Goal: Transaction & Acquisition: Purchase product/service

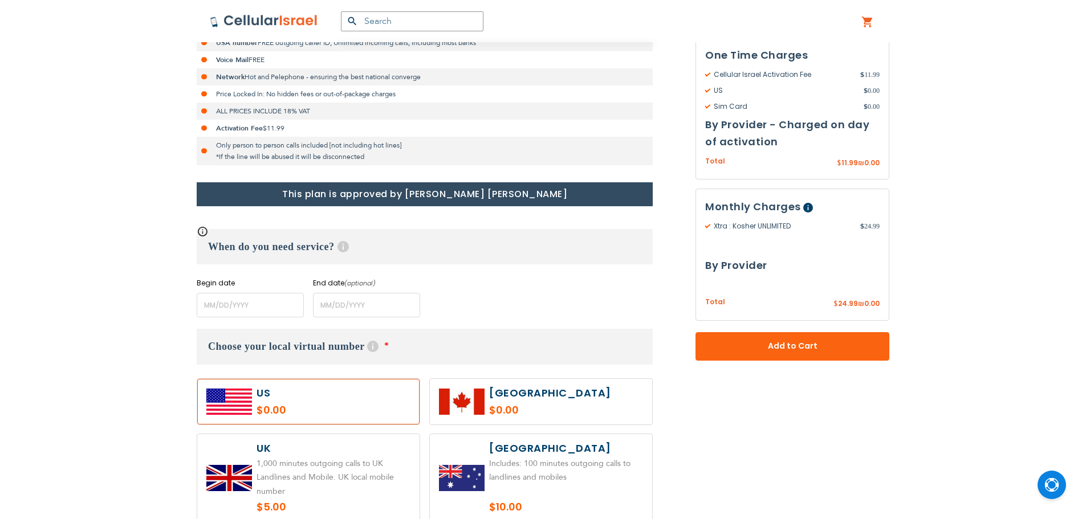
scroll to position [342, 0]
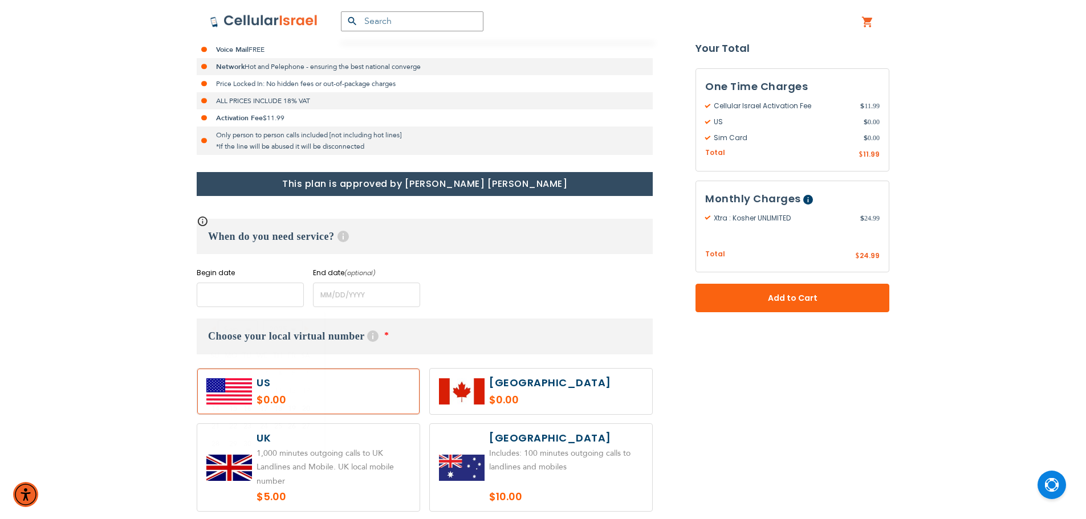
click at [284, 300] on input "name" at bounding box center [250, 295] width 107 height 25
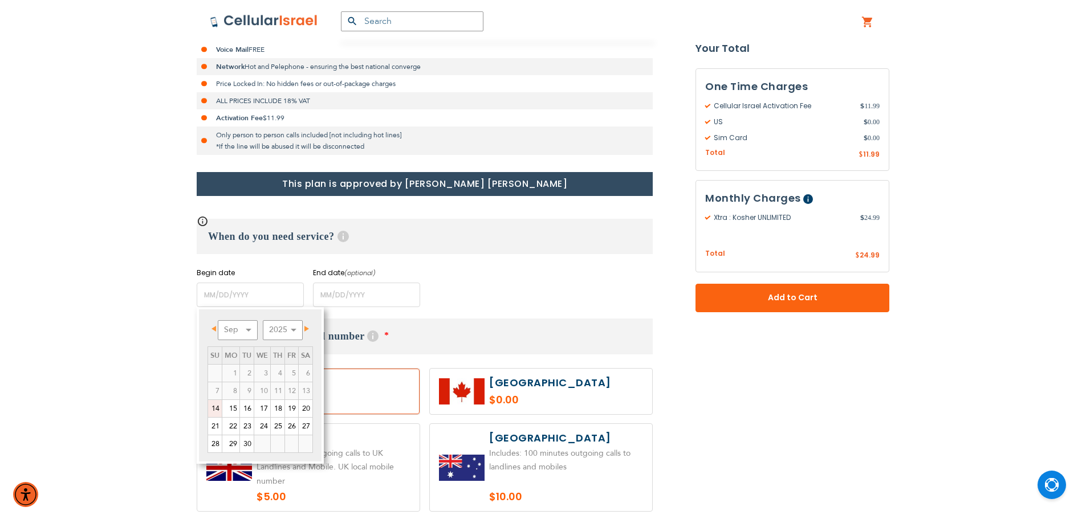
click at [218, 407] on link "14" at bounding box center [215, 408] width 14 height 17
type input "[DATE]"
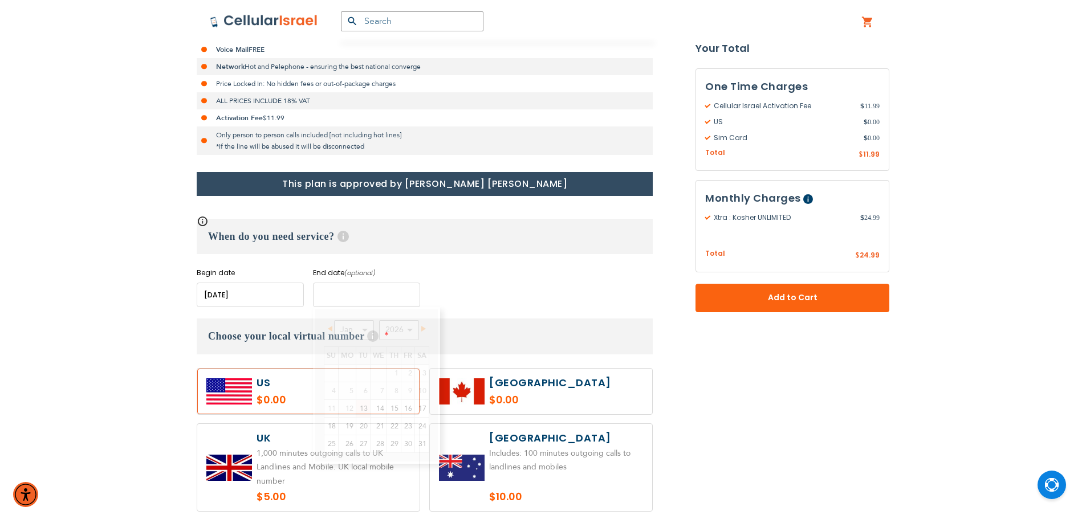
click at [398, 296] on input "name" at bounding box center [366, 295] width 107 height 25
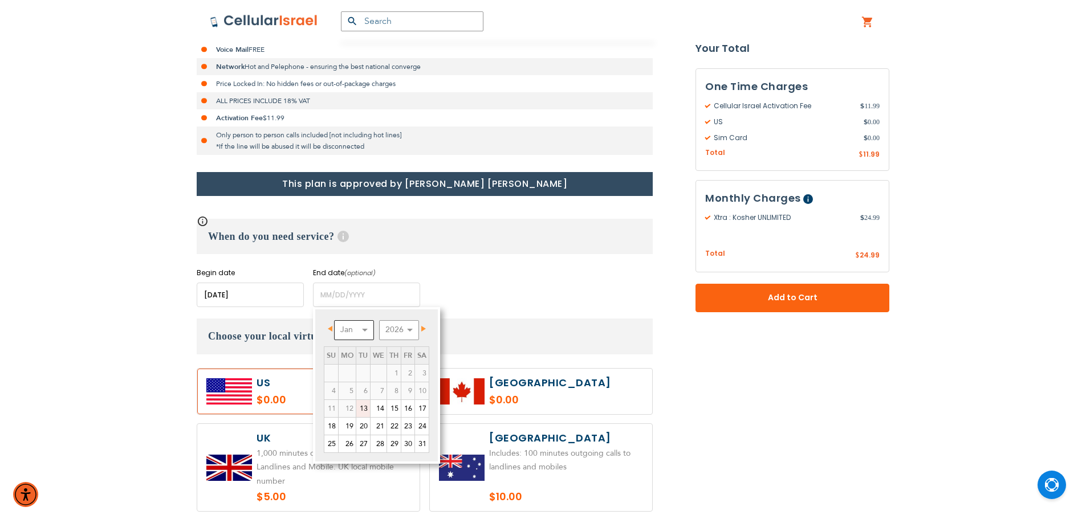
click at [352, 337] on select "Jan Feb Mar Apr May Jun [DATE] Aug Sep Oct Nov Dec" at bounding box center [354, 330] width 40 height 20
click at [346, 430] on link "20" at bounding box center [347, 426] width 17 height 17
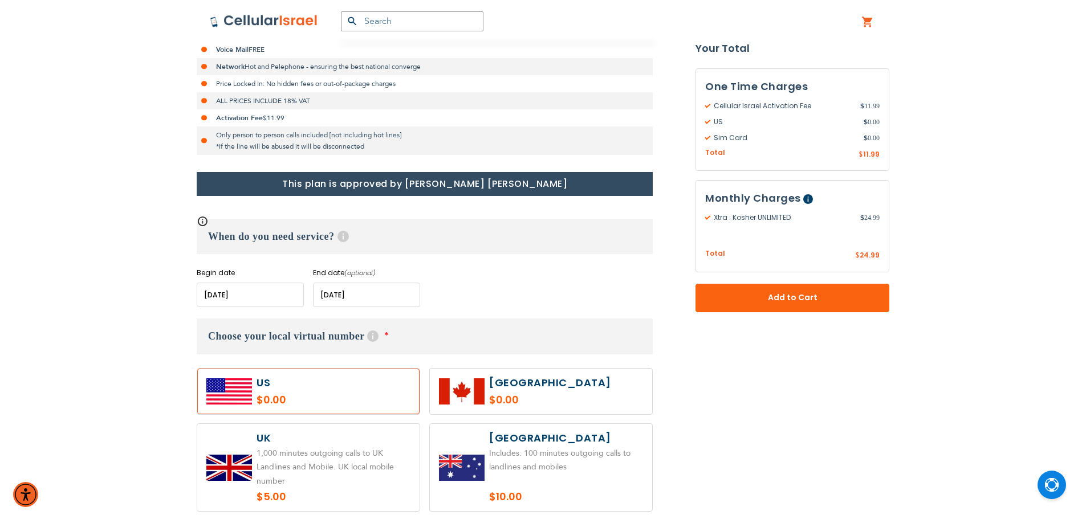
click at [418, 296] on input "name" at bounding box center [366, 295] width 107 height 25
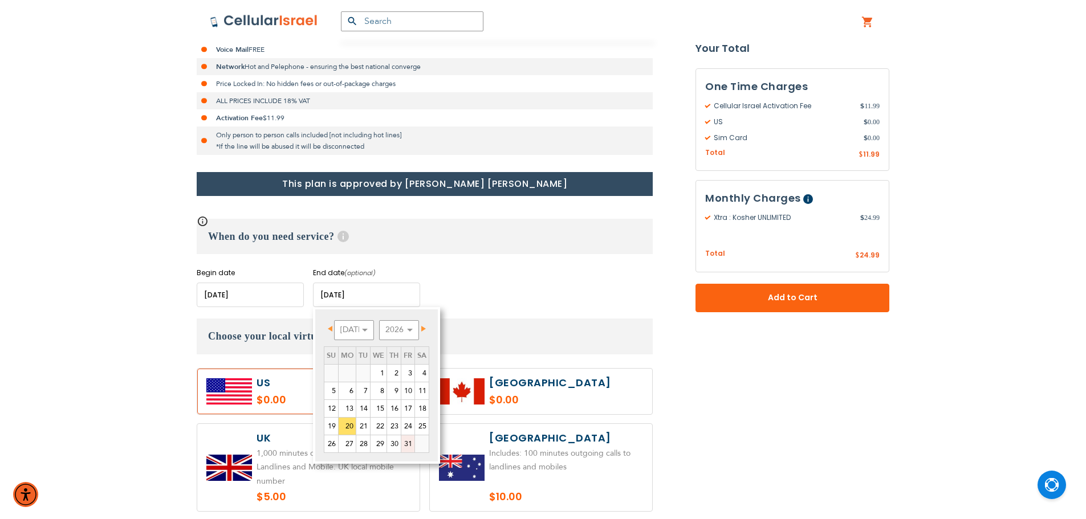
click at [404, 445] on link "31" at bounding box center [407, 443] width 13 height 17
type input "[DATE]"
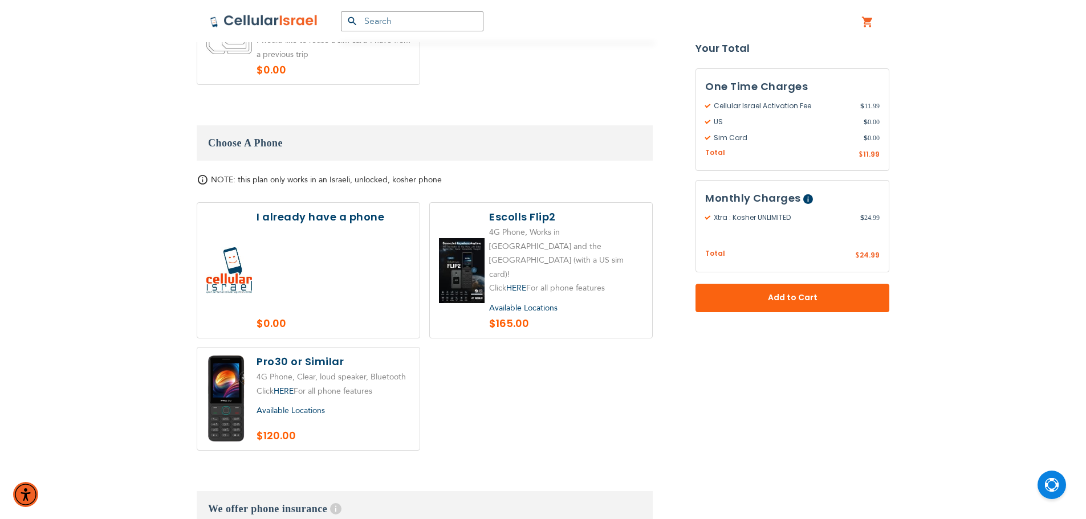
scroll to position [1311, 0]
click at [337, 270] on label at bounding box center [308, 270] width 222 height 135
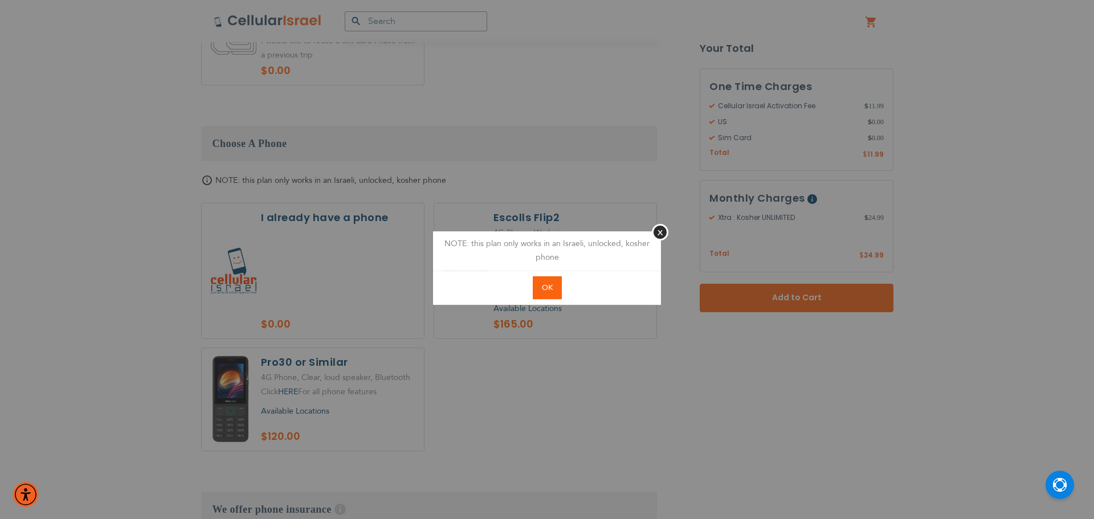
click at [544, 284] on span "OK" at bounding box center [547, 288] width 11 height 10
radio input "true"
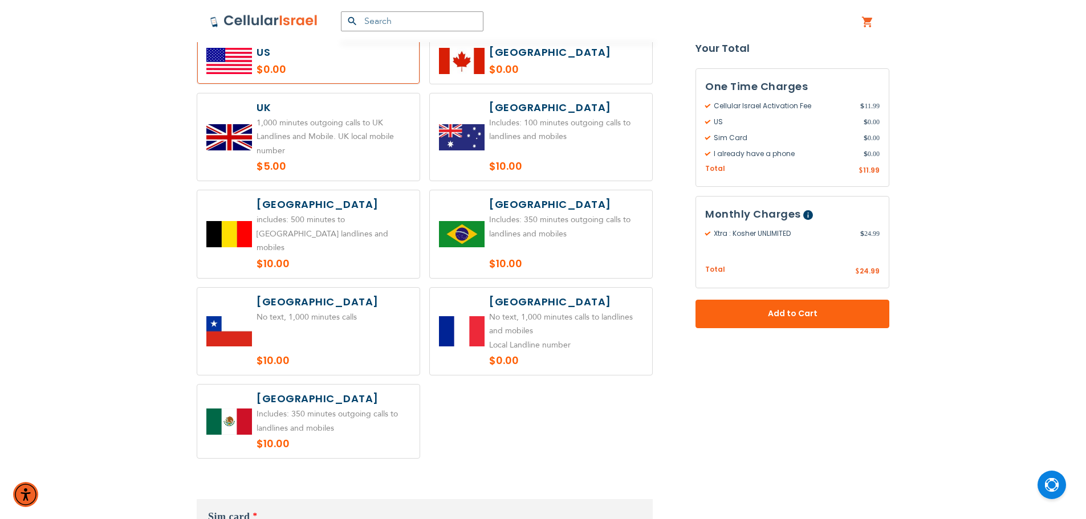
scroll to position [542, 0]
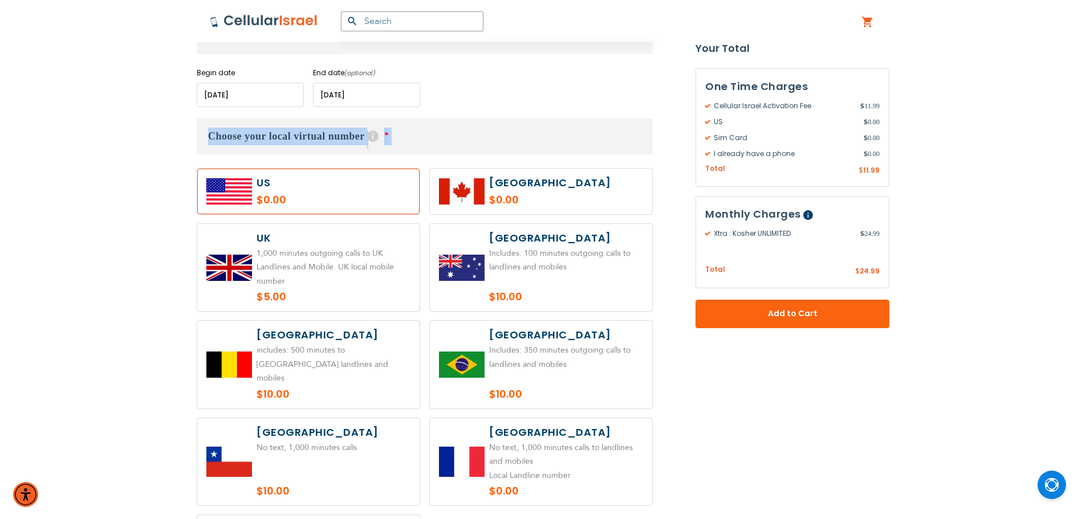
drag, startPoint x: 303, startPoint y: 197, endPoint x: 103, endPoint y: 150, distance: 204.9
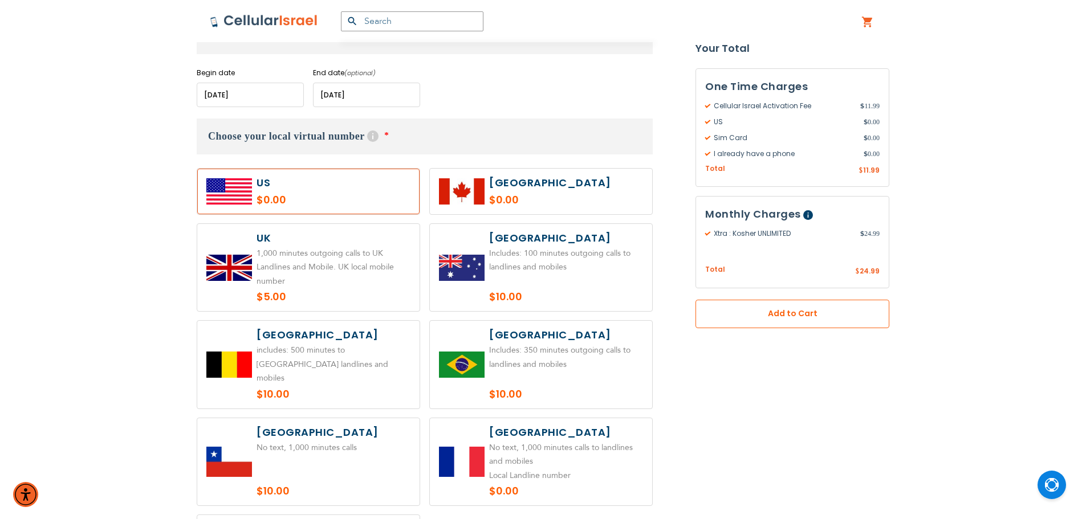
click at [740, 316] on span "Add to Cart" at bounding box center [792, 314] width 119 height 12
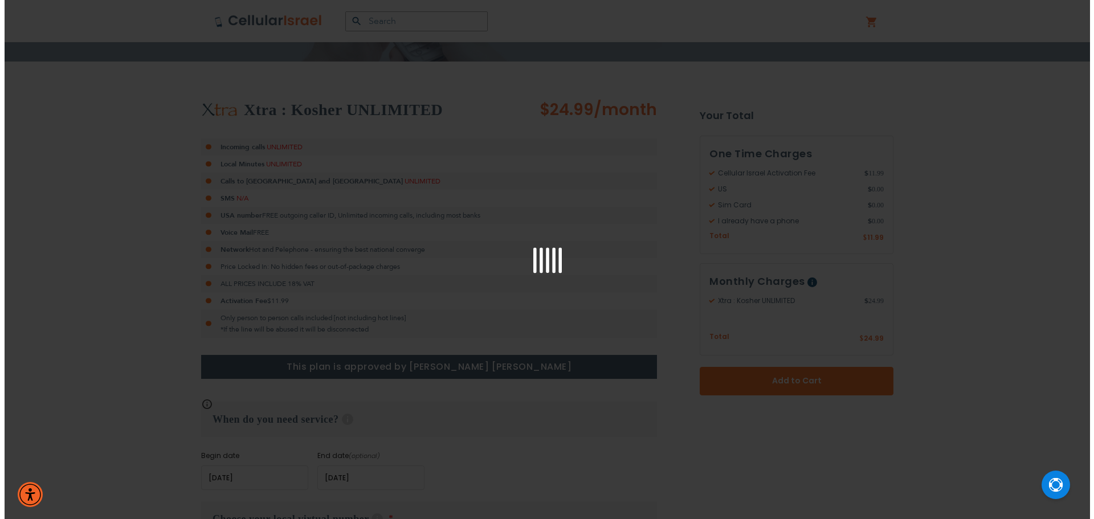
scroll to position [29, 0]
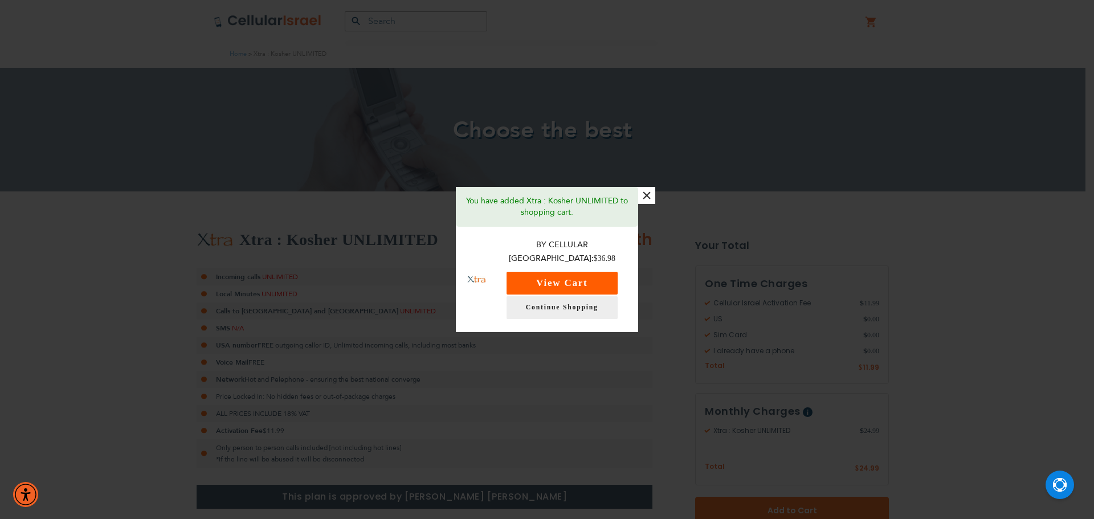
click at [535, 272] on button "View Cart" at bounding box center [562, 283] width 111 height 23
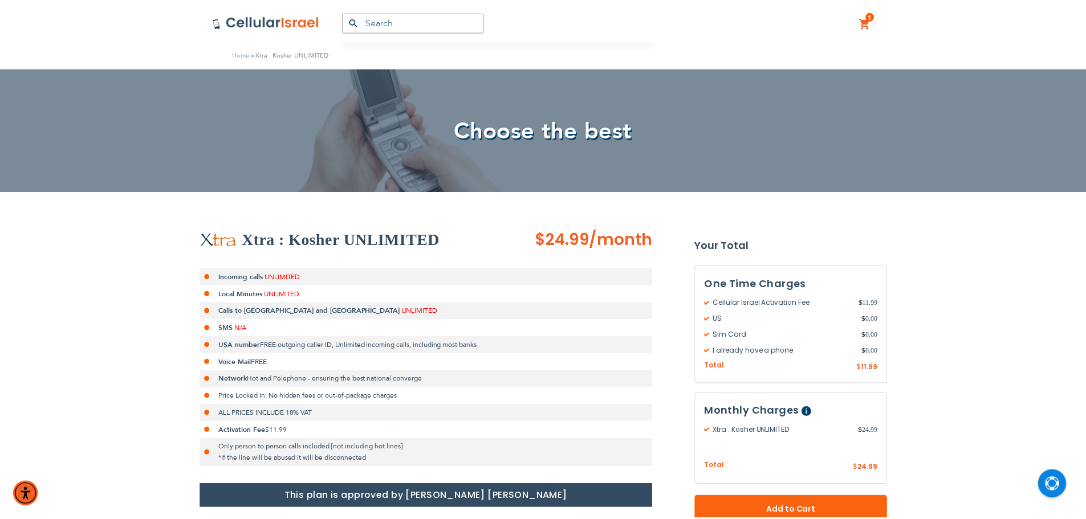
scroll to position [35, 0]
